Goal: Navigation & Orientation: Find specific page/section

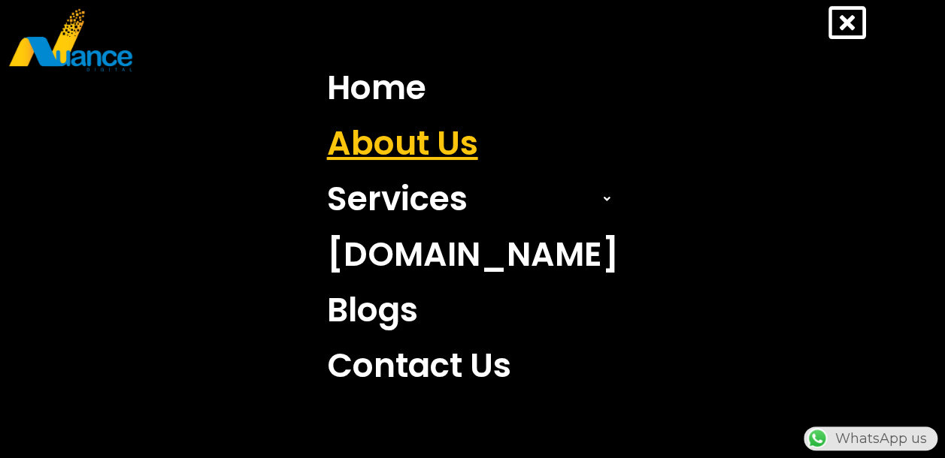
click at [437, 146] on link "About Us" at bounding box center [473, 144] width 314 height 56
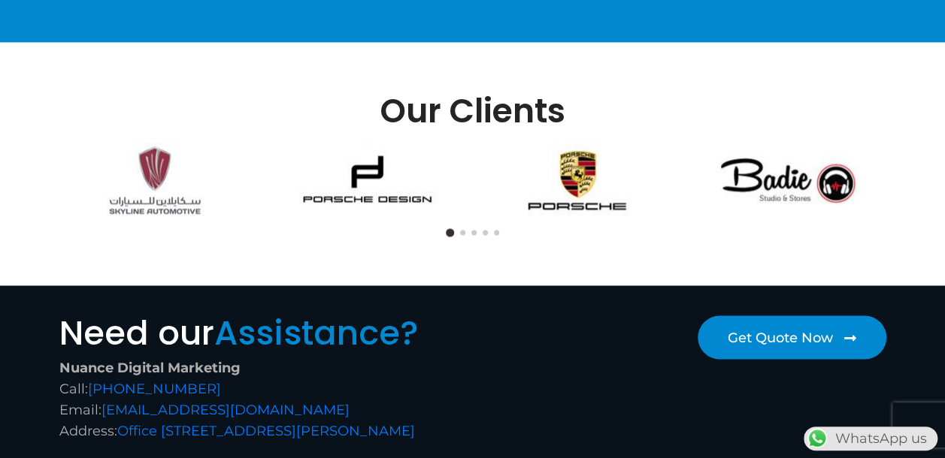
scroll to position [1052, 0]
